Goal: Information Seeking & Learning: Learn about a topic

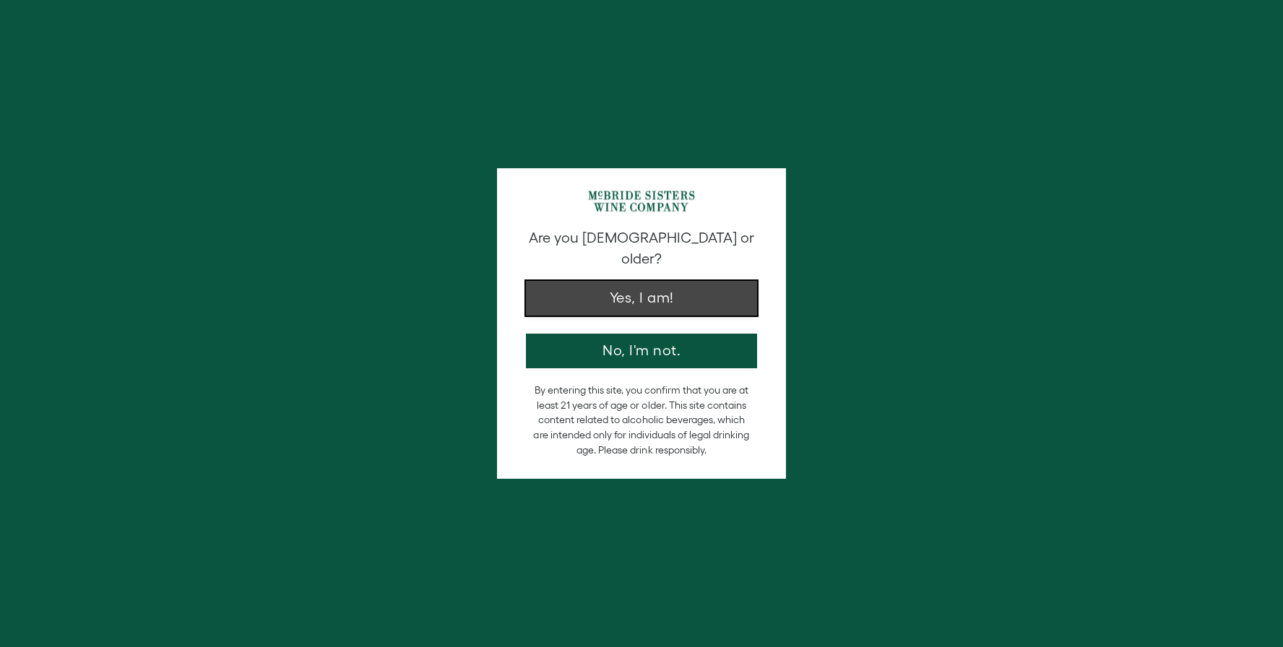
click at [668, 286] on button "Yes, I am!" at bounding box center [641, 298] width 231 height 35
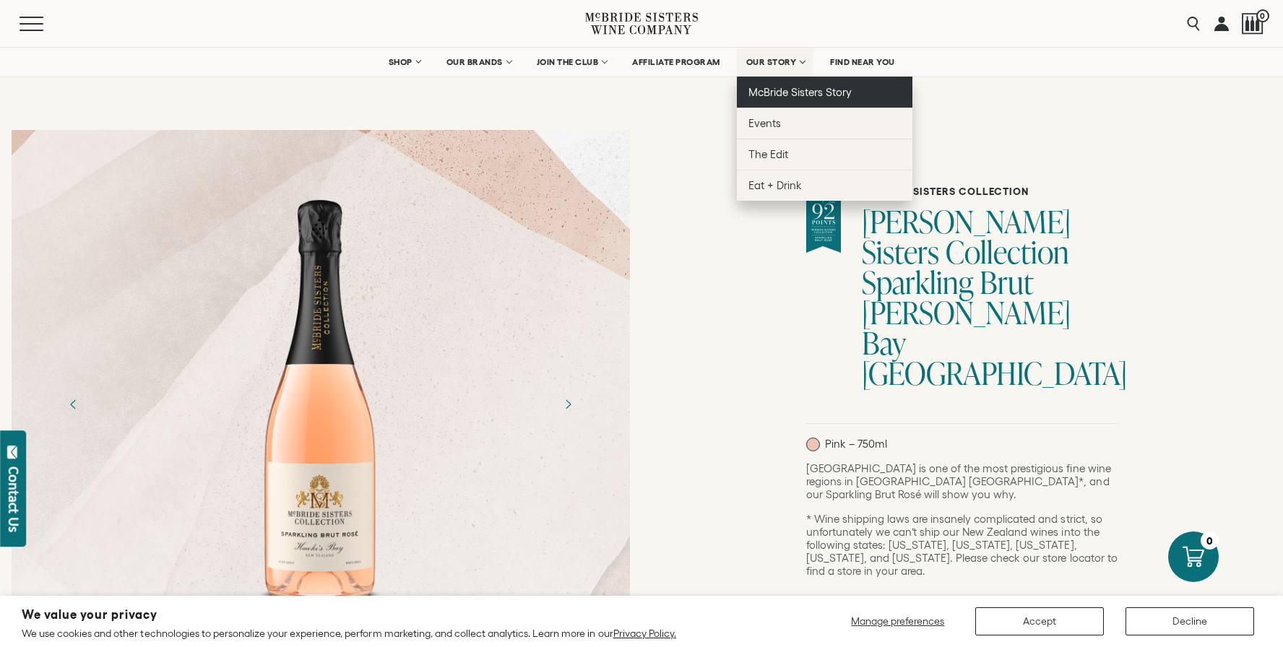
click at [788, 89] on span "McBride Sisters Story" at bounding box center [800, 92] width 103 height 12
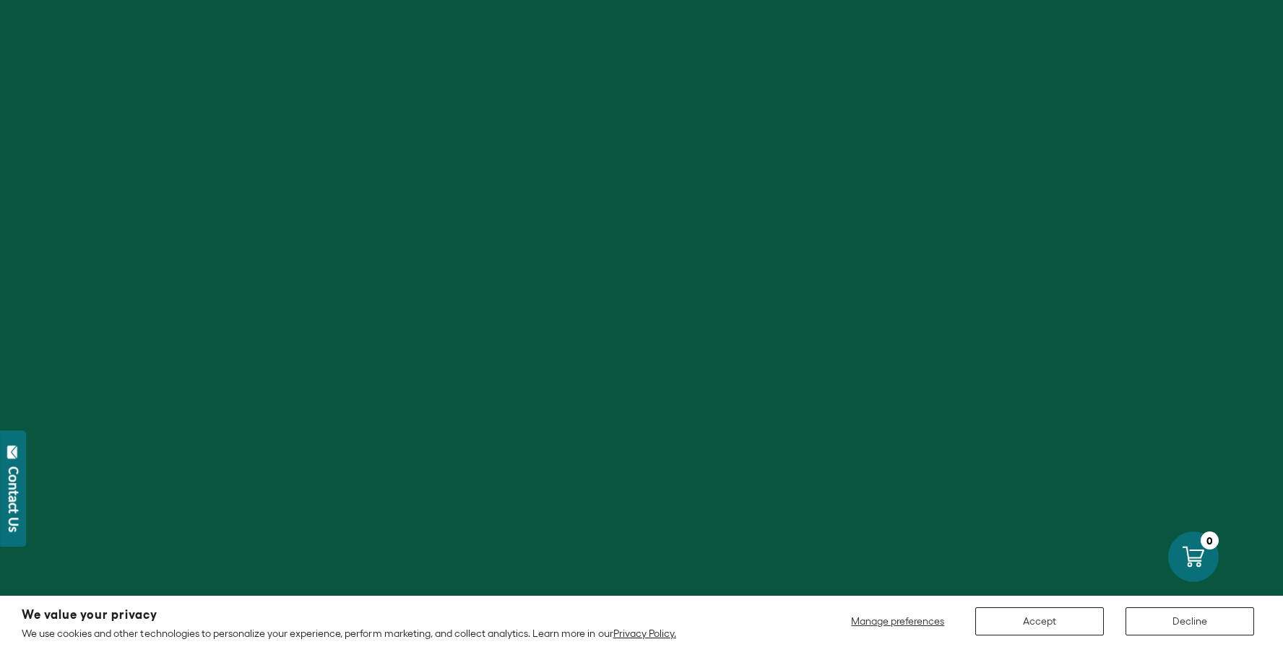
scroll to position [194, 0]
click at [1171, 619] on button "Decline" at bounding box center [1190, 622] width 129 height 28
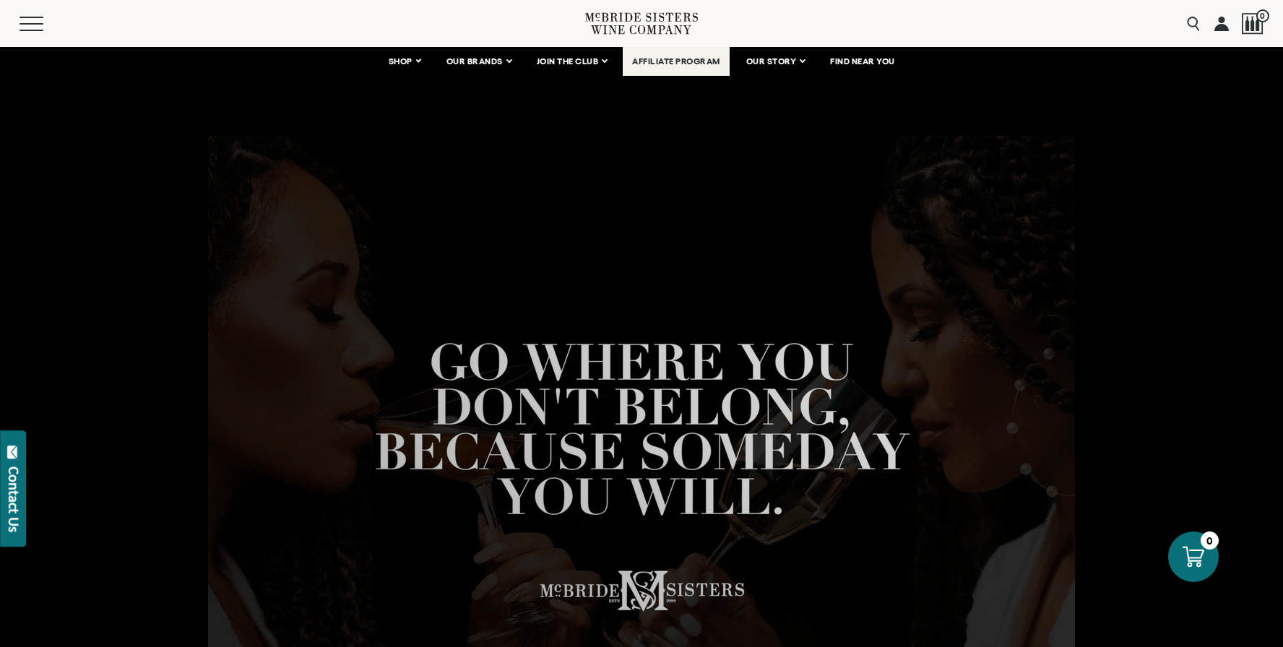
scroll to position [1, 0]
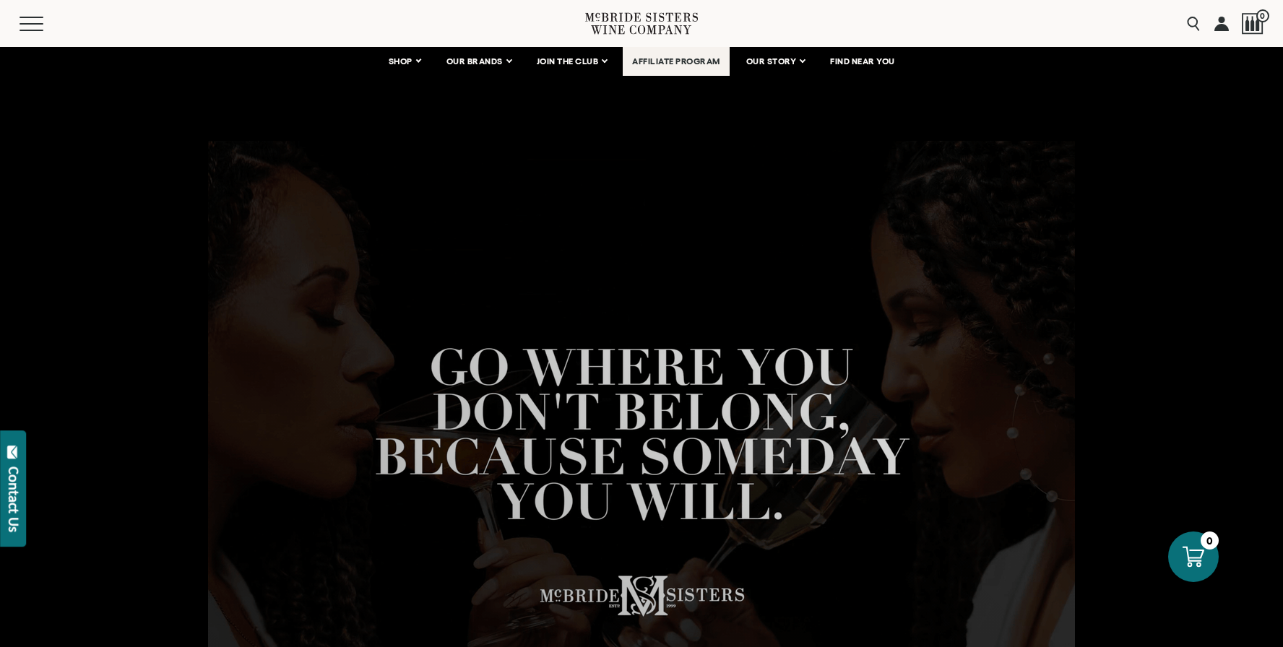
click at [667, 59] on span "AFFILIATE PROGRAM" at bounding box center [676, 61] width 88 height 10
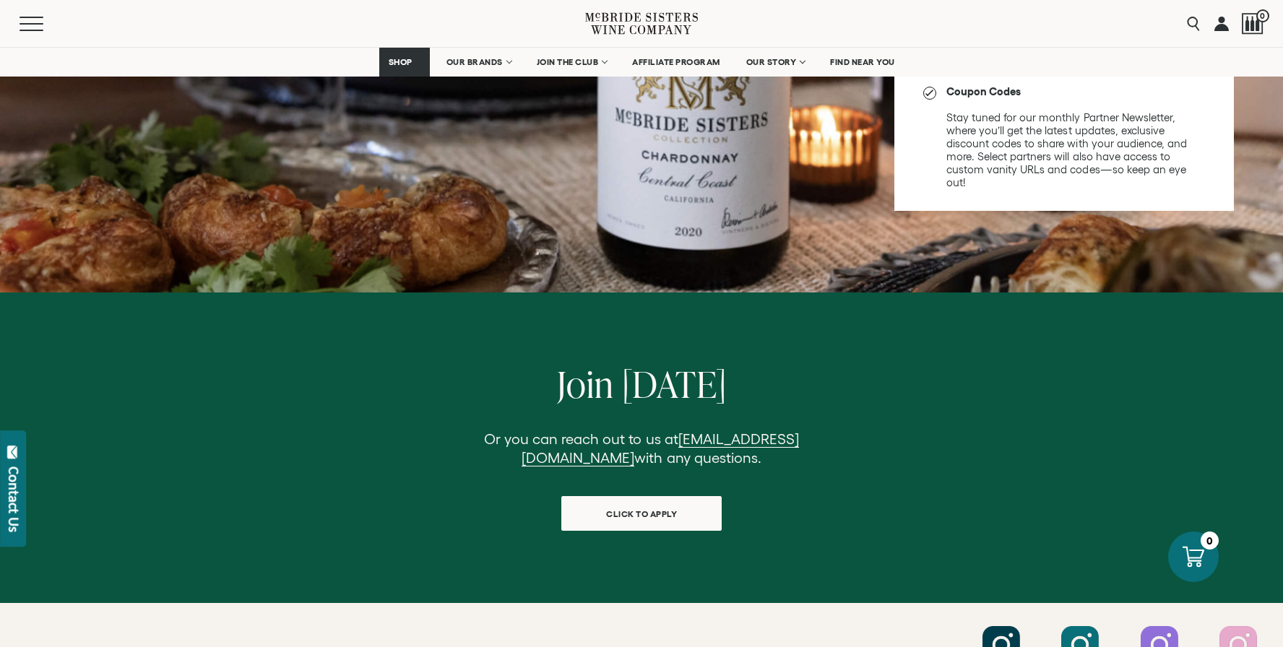
scroll to position [1141, 0]
